Goal: Find specific page/section: Find specific page/section

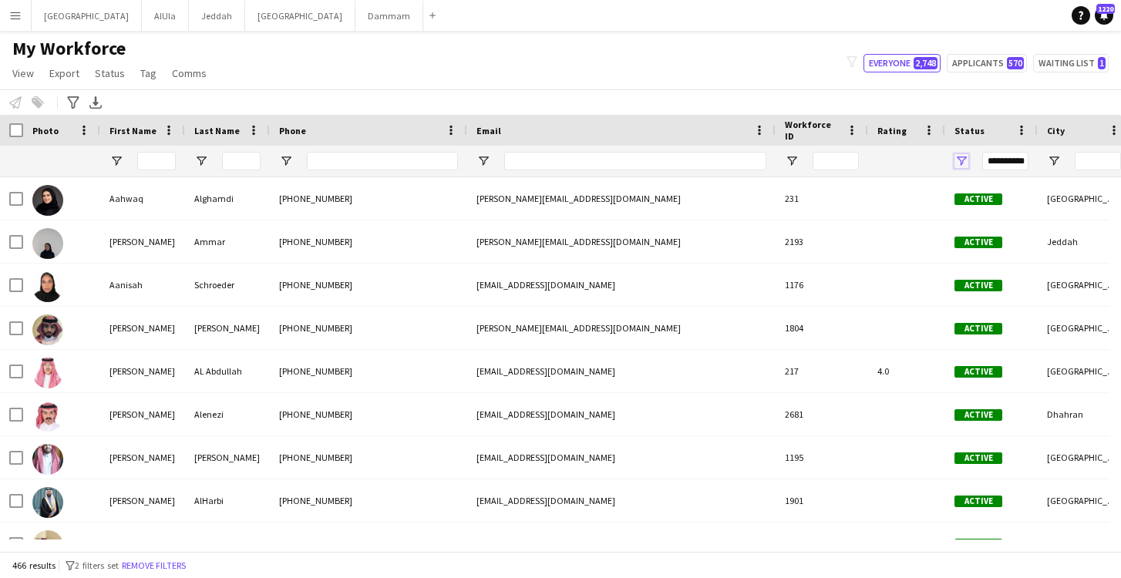
click at [963, 161] on span "Open Filter Menu" at bounding box center [961, 161] width 14 height 14
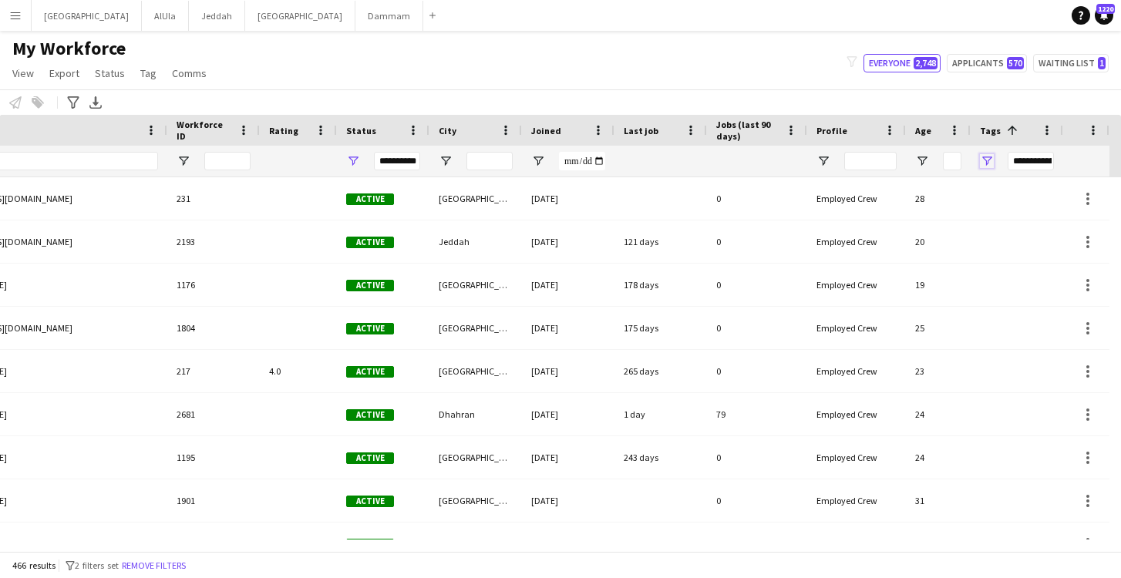
click at [990, 159] on span "Open Filter Menu" at bounding box center [987, 161] width 14 height 14
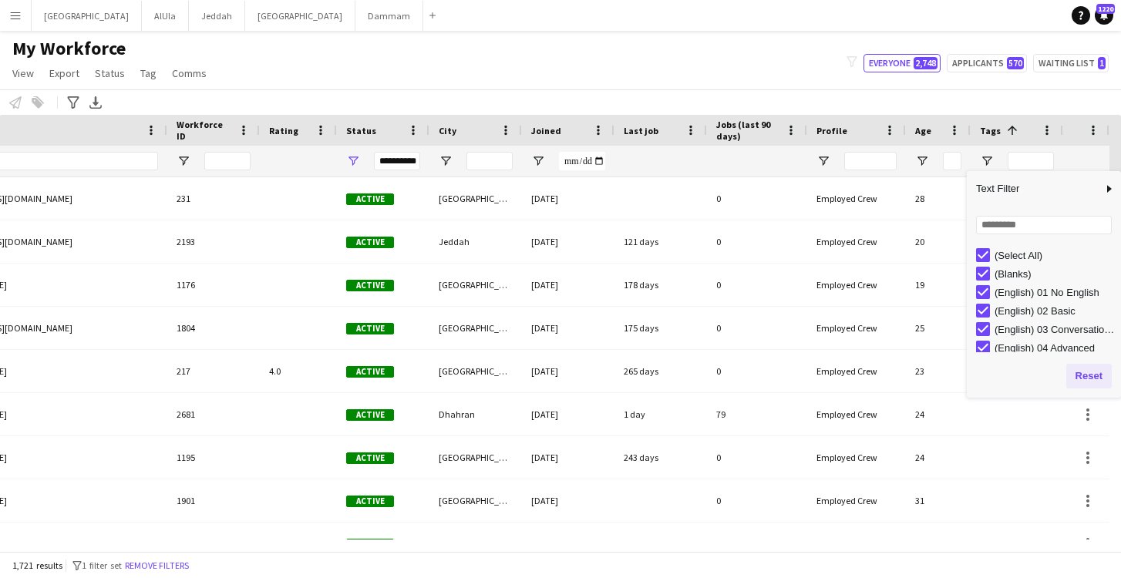
click at [1089, 379] on button "Reset" at bounding box center [1088, 376] width 45 height 25
click at [1090, 370] on button "Reset" at bounding box center [1088, 376] width 45 height 25
click at [1090, 375] on button "Reset" at bounding box center [1088, 376] width 45 height 25
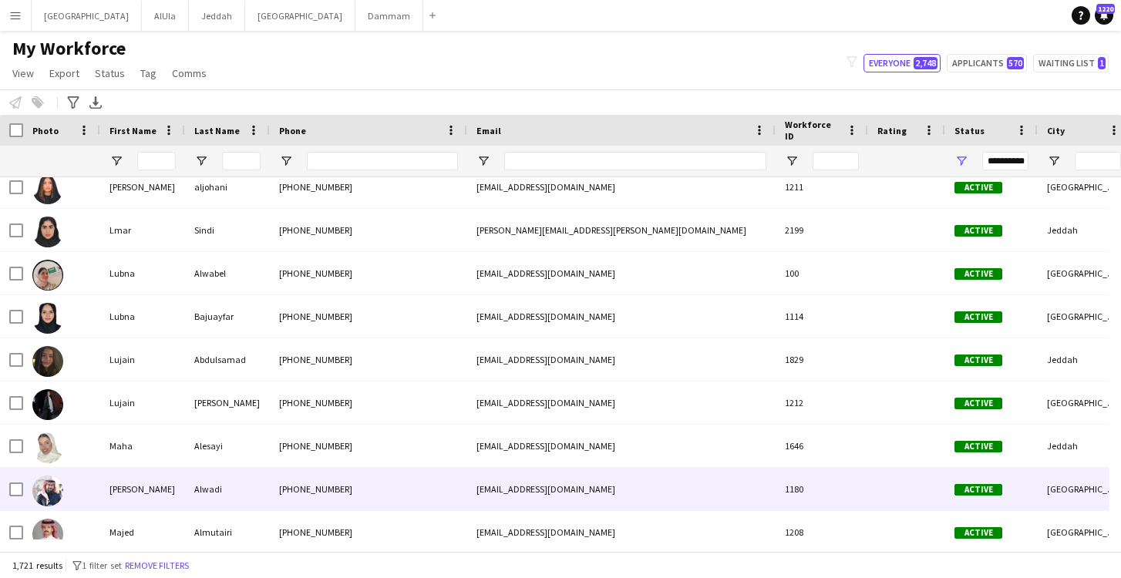
click at [147, 494] on div "[PERSON_NAME]" at bounding box center [142, 489] width 85 height 42
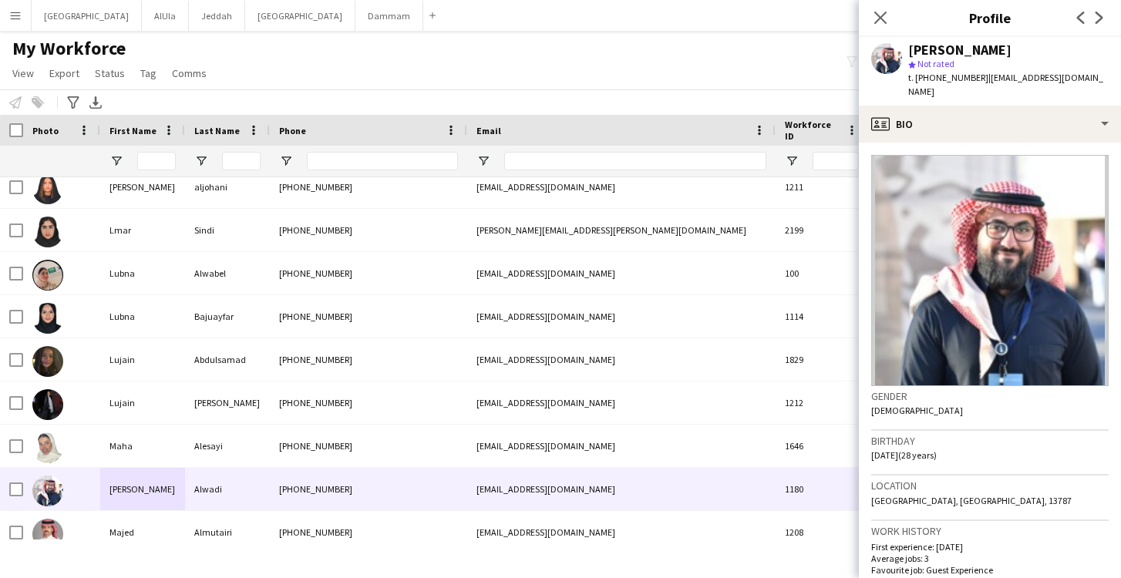
click at [666, 118] on div "Email" at bounding box center [621, 130] width 290 height 31
click at [879, 21] on icon "Close pop-in" at bounding box center [879, 17] width 15 height 15
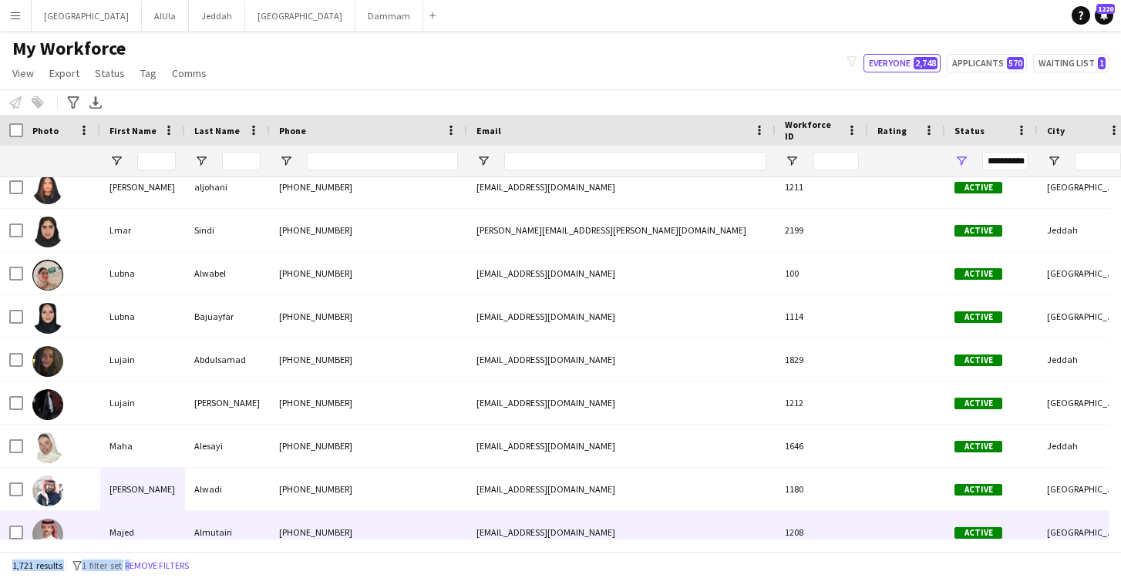
drag, startPoint x: 678, startPoint y: 553, endPoint x: 882, endPoint y: 533, distance: 205.2
click at [882, 533] on app-workforce-table "Press ENTER to sort. Press ALT DOWN to open column menu. Press CTRL ENTER to op…" at bounding box center [560, 333] width 1121 height 436
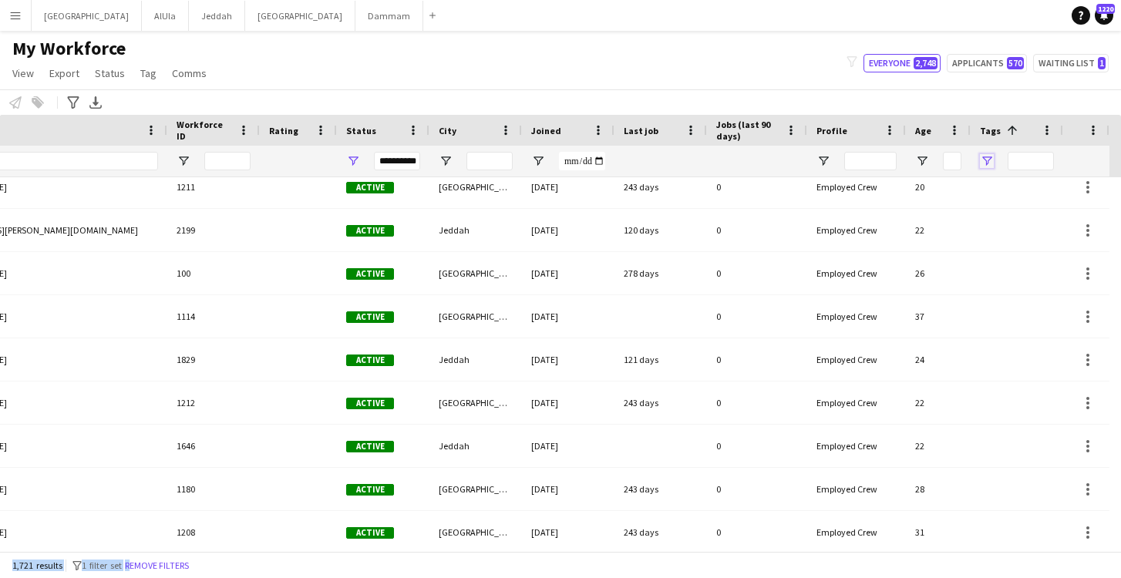
click at [990, 157] on span "Open Filter Menu" at bounding box center [987, 161] width 14 height 14
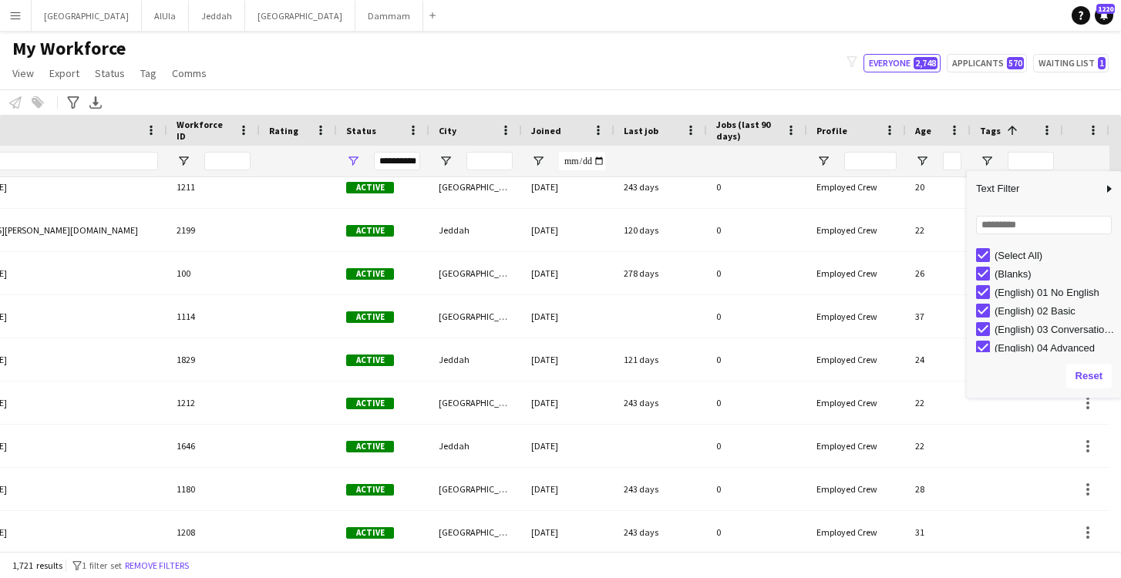
click at [1014, 268] on div "(Blanks)" at bounding box center [1055, 274] width 122 height 12
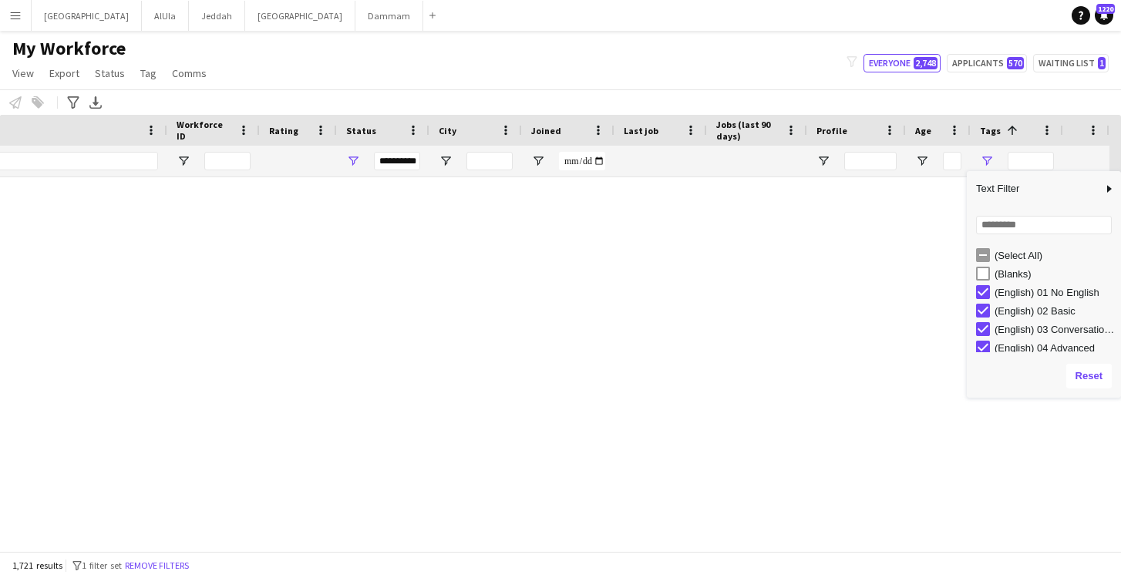
type input "**********"
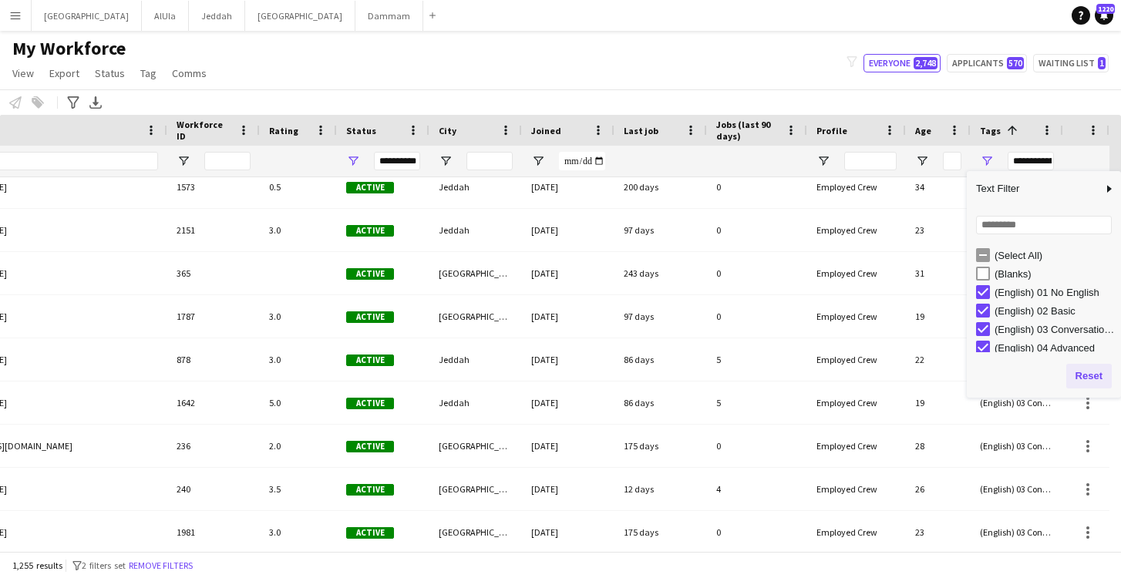
click at [1083, 387] on button "Reset" at bounding box center [1088, 376] width 45 height 25
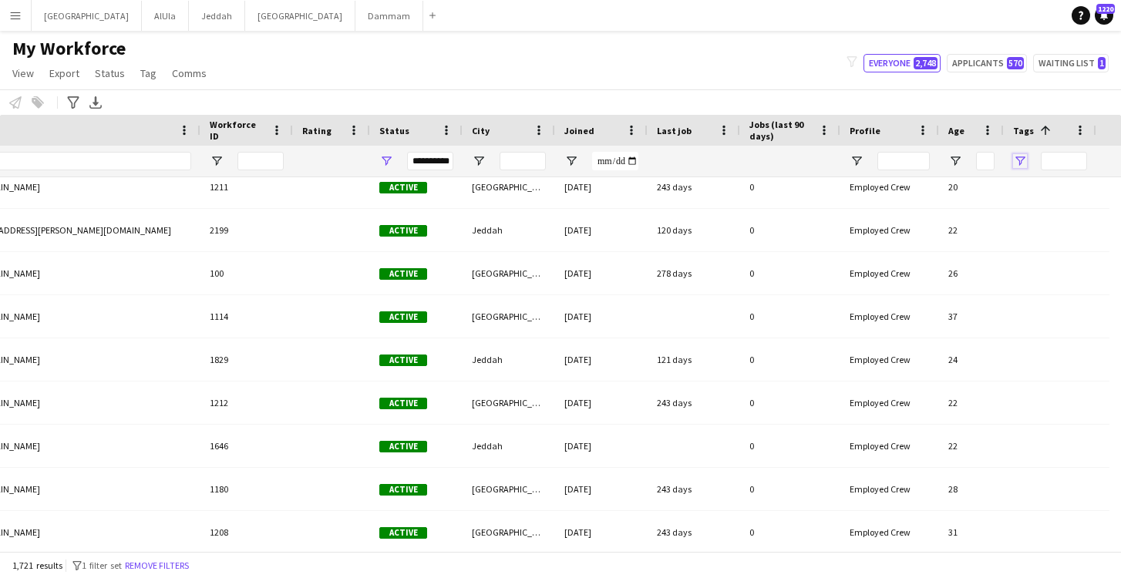
click at [1017, 157] on span "Open Filter Menu" at bounding box center [1020, 161] width 14 height 14
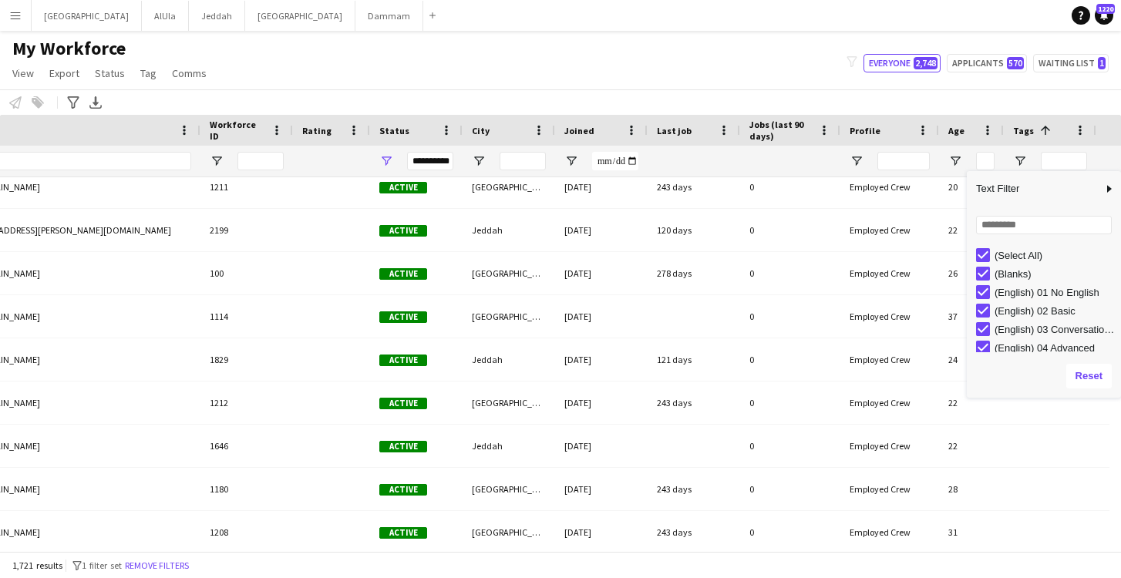
click at [1013, 258] on div "(Select All)" at bounding box center [1055, 256] width 122 height 12
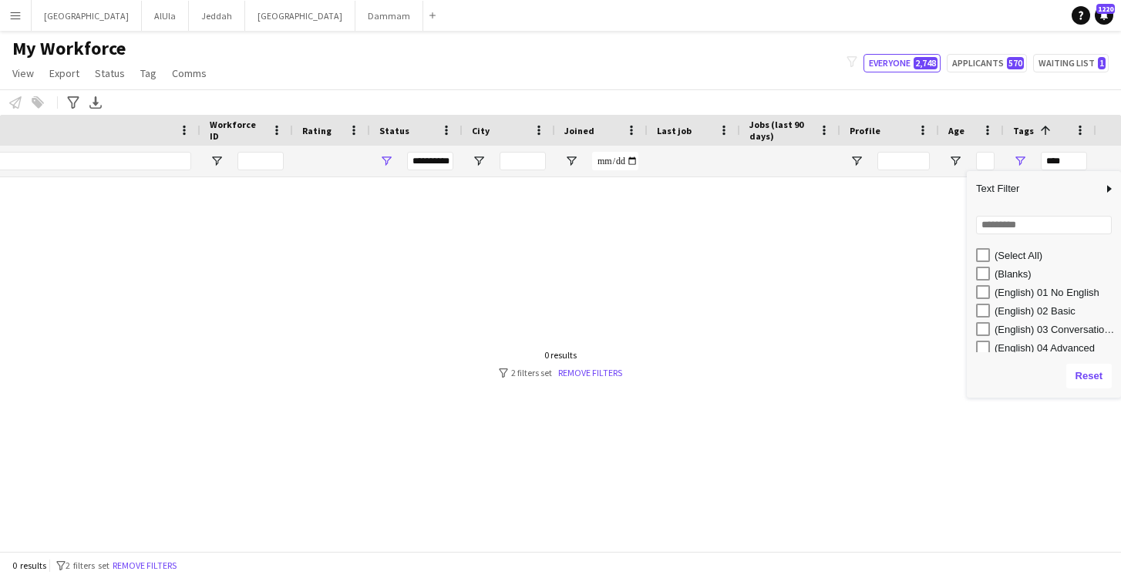
click at [1013, 258] on div "(Select All)" at bounding box center [1055, 256] width 122 height 12
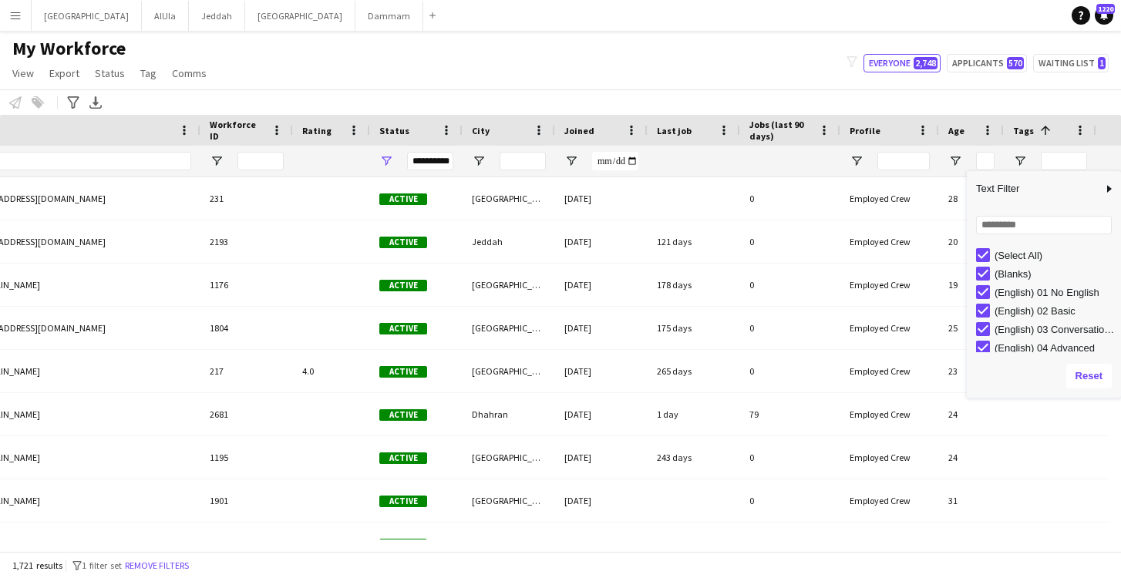
click at [1019, 274] on div "(Blanks)" at bounding box center [1055, 274] width 122 height 12
type input "**********"
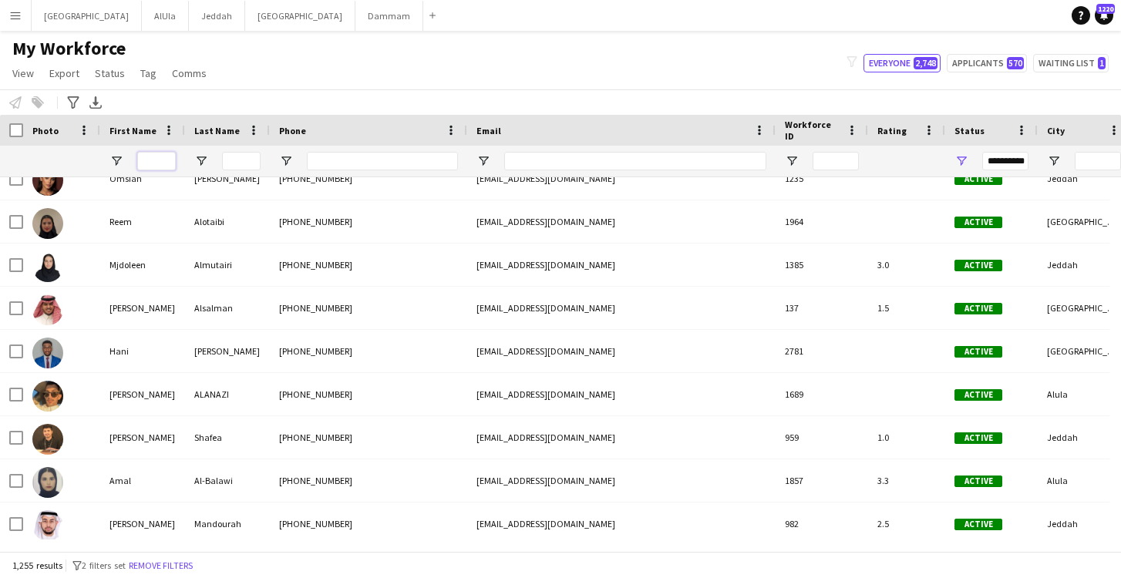
click at [166, 166] on input "First Name Filter Input" at bounding box center [156, 161] width 39 height 18
type input "*"
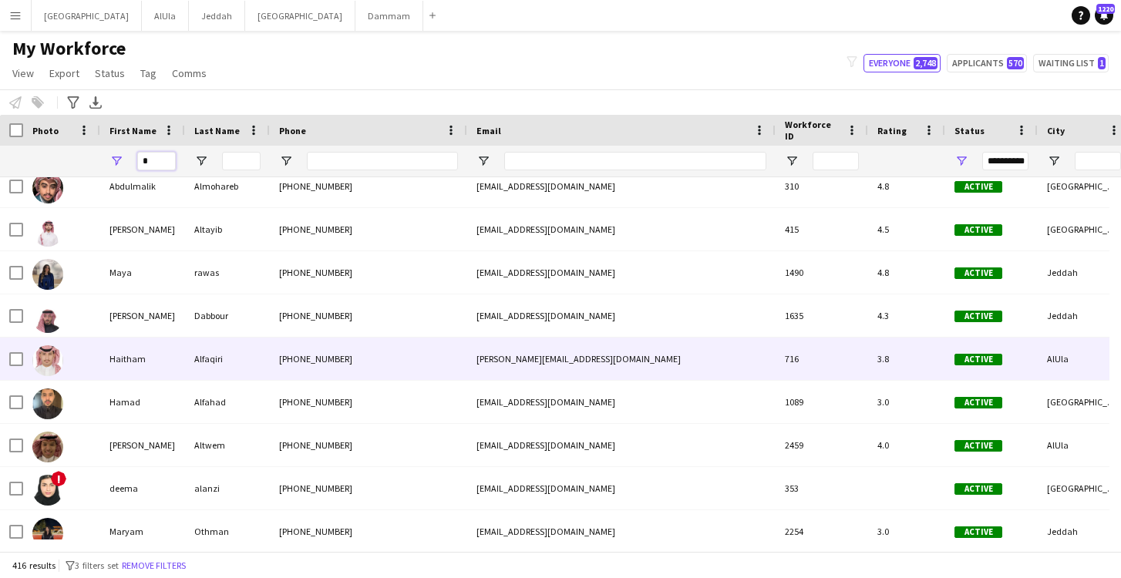
click at [166, 160] on input "*" at bounding box center [156, 161] width 39 height 18
